Goal: Navigation & Orientation: Find specific page/section

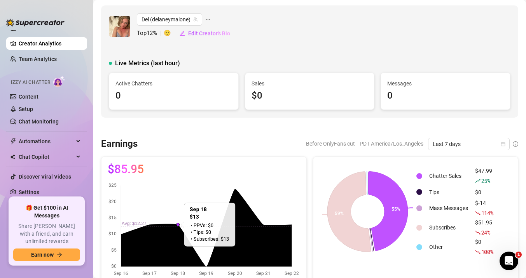
scroll to position [23, 0]
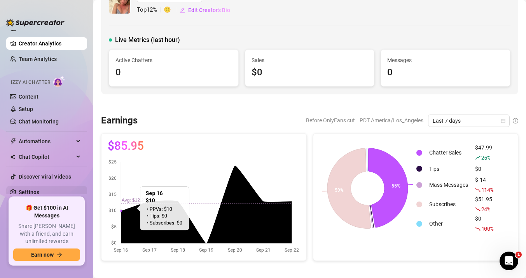
click at [29, 190] on link "Settings" at bounding box center [29, 192] width 21 height 6
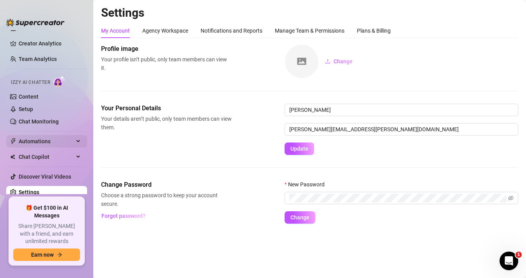
click at [21, 136] on span "Automations" at bounding box center [46, 141] width 55 height 12
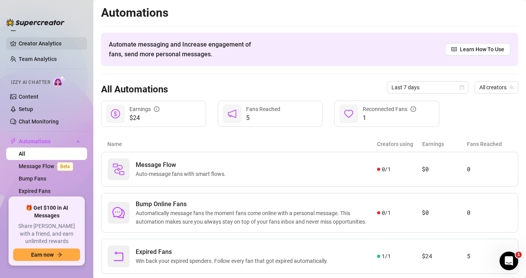
click at [31, 42] on link "Creator Analytics" at bounding box center [50, 43] width 62 height 12
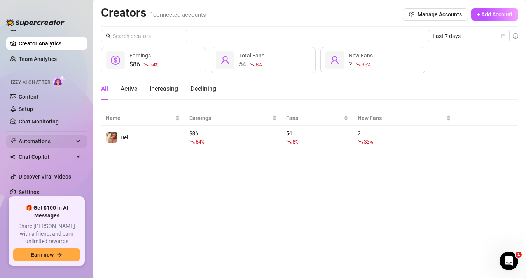
click at [24, 137] on span "Automations" at bounding box center [46, 141] width 55 height 12
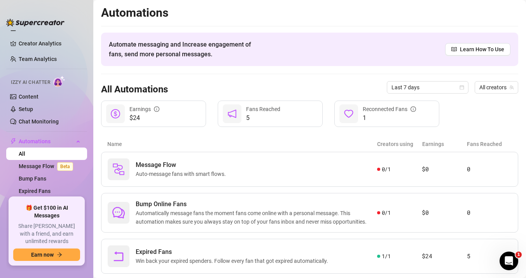
scroll to position [61, 0]
